Goal: Task Accomplishment & Management: Complete application form

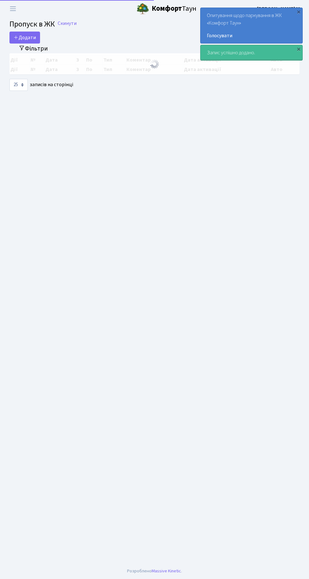
select select "25"
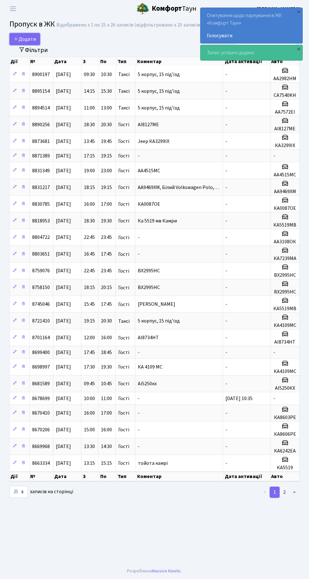
click at [26, 38] on span "Додати" at bounding box center [25, 39] width 22 height 7
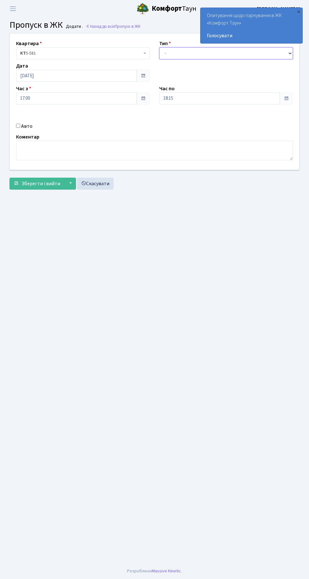
click at [184, 54] on select "- Доставка Таксі Гості Сервіс" at bounding box center [226, 53] width 134 height 12
select select "2"
click at [159, 47] on select "- Доставка Таксі Гості Сервіс" at bounding box center [226, 53] width 134 height 12
click at [18, 126] on input "Авто" at bounding box center [18, 126] width 4 height 4
checkbox input "true"
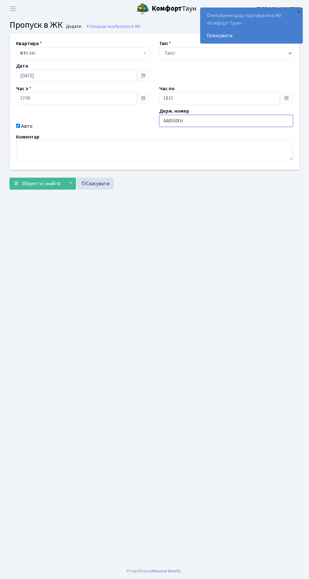
type input "AA8350XH"
click at [44, 185] on span "Зберегти і вийти" at bounding box center [40, 183] width 39 height 7
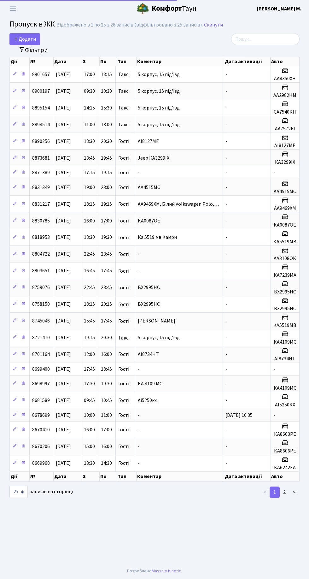
select select "25"
